Goal: Use online tool/utility: Utilize a website feature to perform a specific function

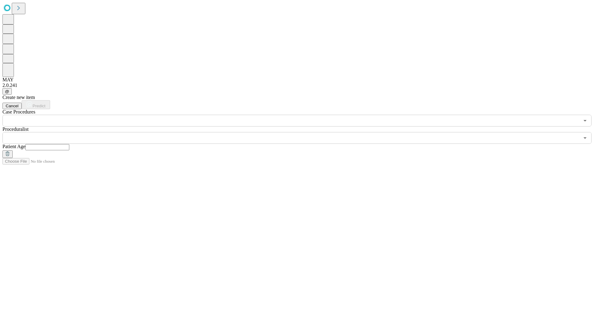
click at [69, 144] on input "text" at bounding box center [47, 147] width 44 height 6
type input "**"
click at [301, 132] on input "text" at bounding box center [290, 138] width 577 height 12
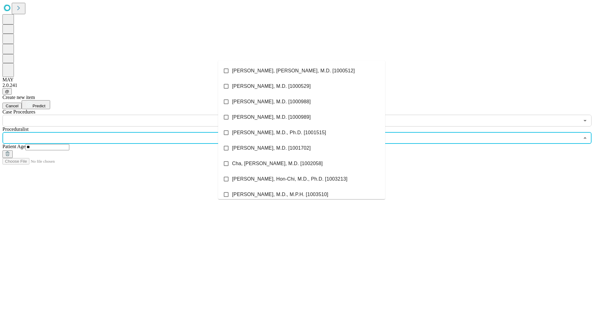
click at [301, 71] on li "[PERSON_NAME], [PERSON_NAME], M.D. [1000512]" at bounding box center [301, 70] width 167 height 15
click at [130, 115] on input "text" at bounding box center [290, 121] width 577 height 12
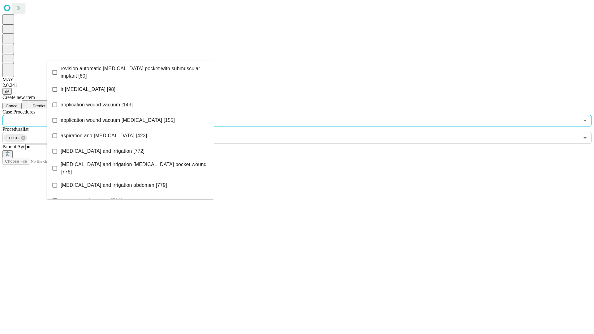
click at [130, 71] on span "revision automatic [MEDICAL_DATA] pocket with submuscular implant [60]" at bounding box center [135, 72] width 148 height 15
click at [45, 104] on span "Predict" at bounding box center [38, 106] width 13 height 5
